Goal: Task Accomplishment & Management: Manage account settings

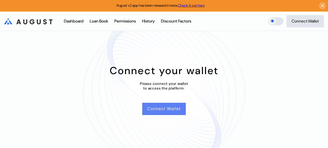
click at [166, 109] on button "Connect Wallet" at bounding box center [164, 109] width 44 height 12
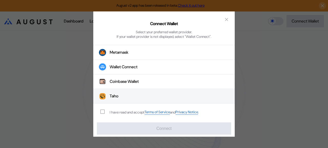
click at [129, 97] on button "Taho" at bounding box center [163, 96] width 141 height 15
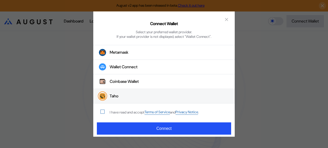
click at [102, 113] on span "modal" at bounding box center [103, 112] width 4 height 4
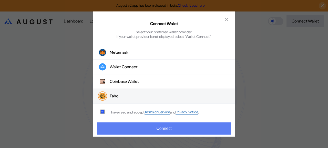
click at [152, 129] on button "Connect" at bounding box center [164, 129] width 134 height 12
click at [168, 130] on button "Connect" at bounding box center [164, 129] width 134 height 12
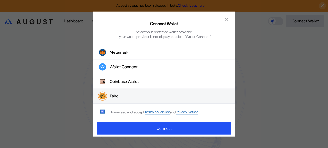
click at [102, 111] on icon "modal" at bounding box center [102, 111] width 3 height 3
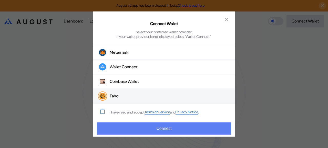
click at [152, 128] on button "Connect" at bounding box center [164, 129] width 134 height 12
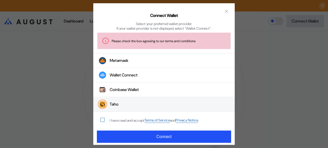
click at [149, 107] on button "Taho" at bounding box center [163, 104] width 141 height 15
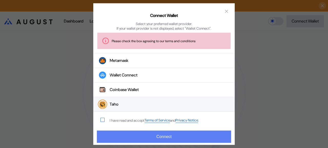
click at [159, 140] on button "Connect" at bounding box center [164, 137] width 134 height 12
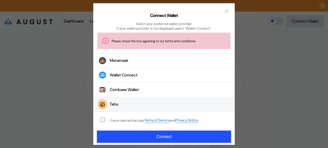
click at [102, 122] on span "modal" at bounding box center [103, 120] width 4 height 4
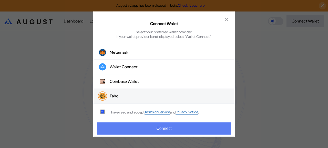
click at [158, 130] on button "Connect" at bounding box center [164, 129] width 134 height 12
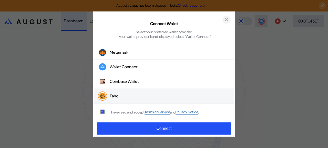
click at [225, 20] on icon "close modal" at bounding box center [226, 19] width 5 height 5
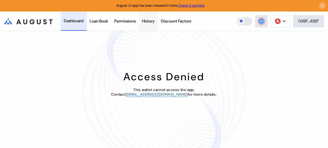
click at [154, 21] on div "History" at bounding box center [148, 20] width 13 height 5
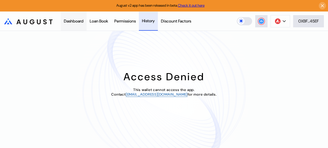
click at [77, 21] on div "Dashboard" at bounding box center [74, 20] width 20 height 5
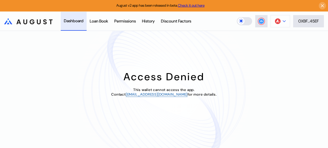
click at [284, 22] on icon at bounding box center [283, 21] width 3 height 2
click at [131, 22] on div "Permissions" at bounding box center [125, 20] width 22 height 5
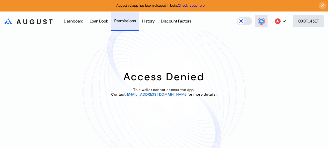
click at [188, 5] on link "Check it out here" at bounding box center [191, 5] width 27 height 5
